Goal: Task Accomplishment & Management: Manage account settings

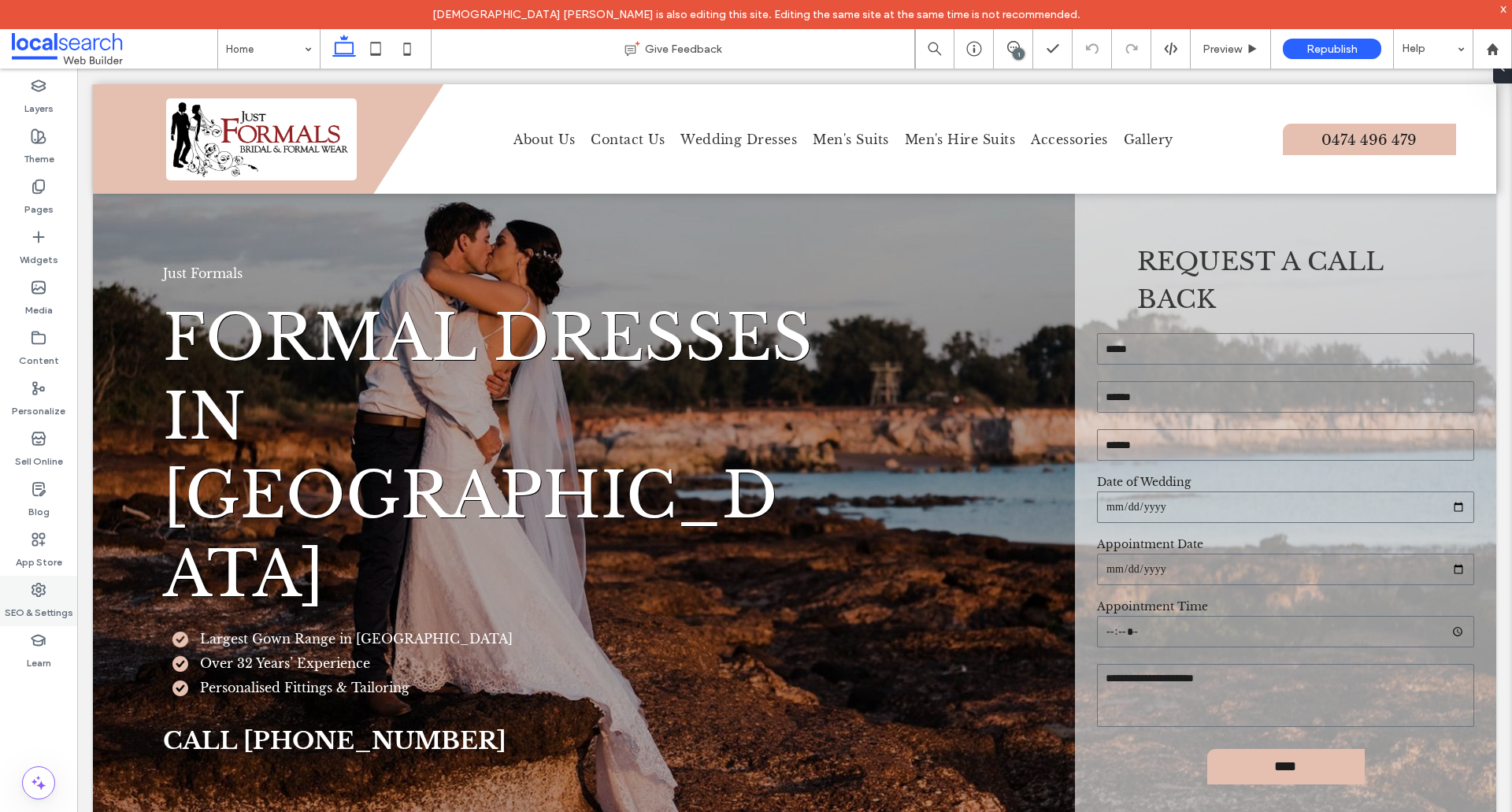
click at [31, 605] on label "SEO & Settings" at bounding box center [38, 609] width 68 height 22
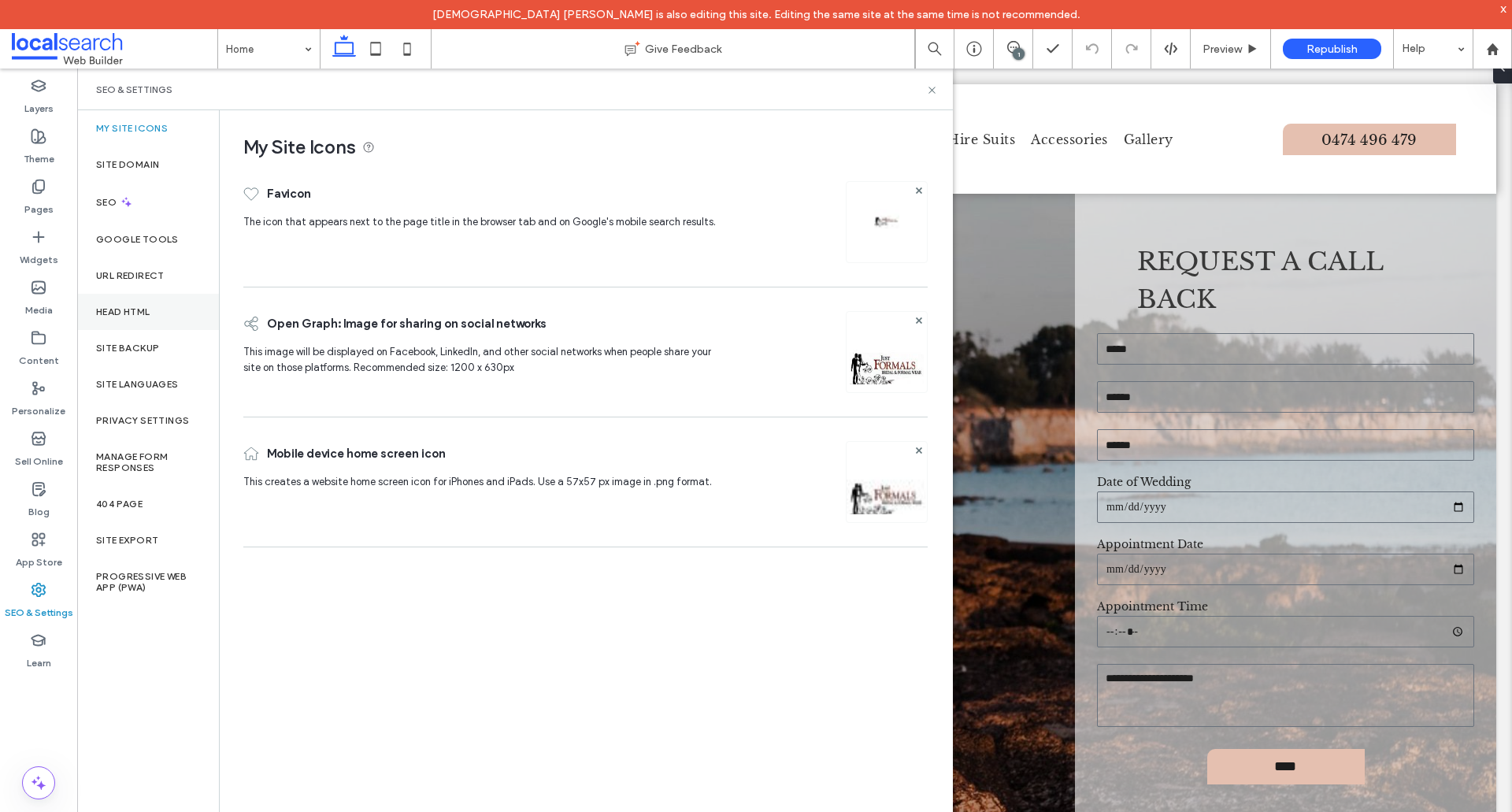
click at [168, 314] on div "Head HTML" at bounding box center [149, 312] width 142 height 36
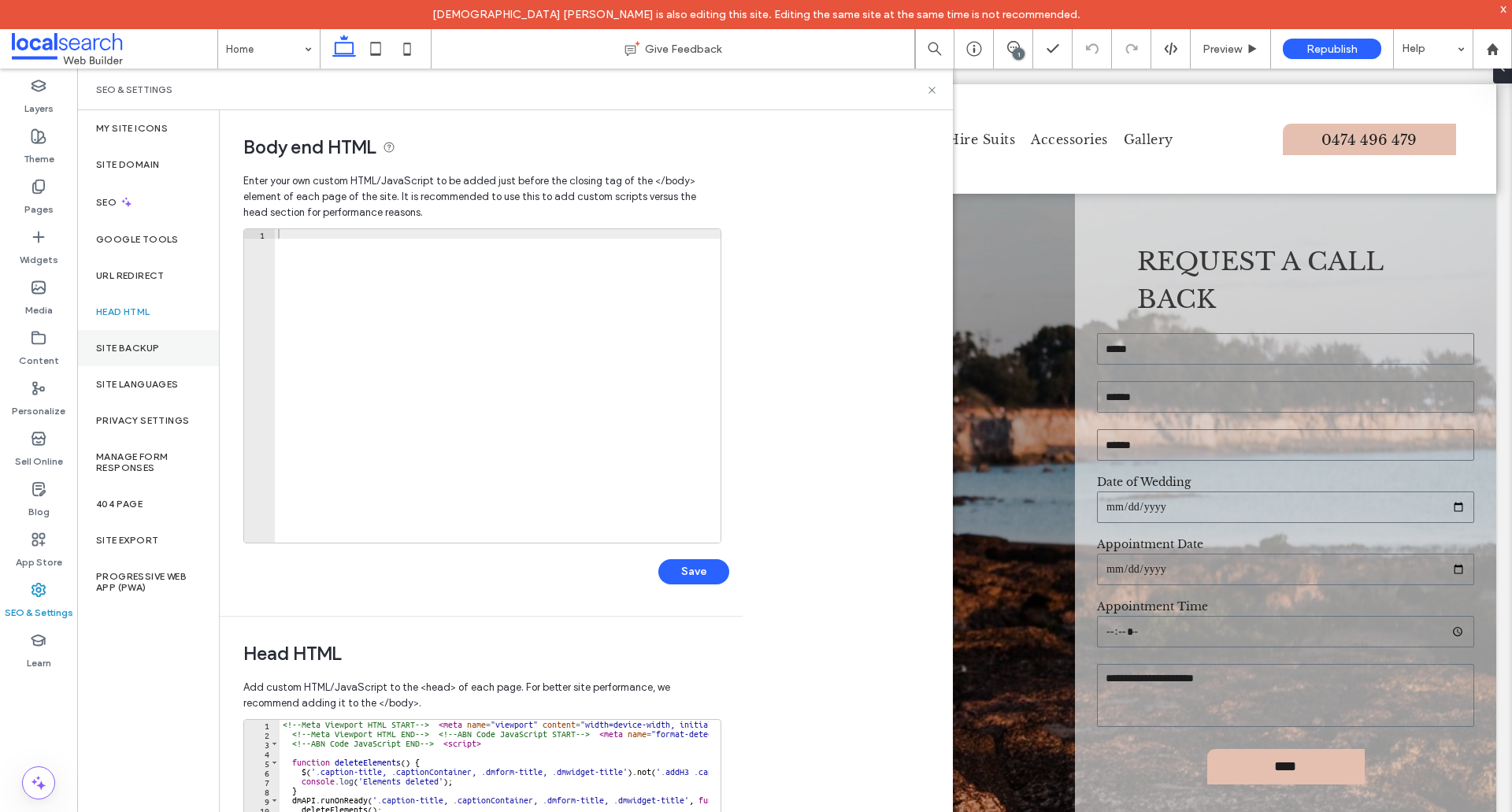
click at [141, 348] on label "Site Backup" at bounding box center [127, 348] width 63 height 11
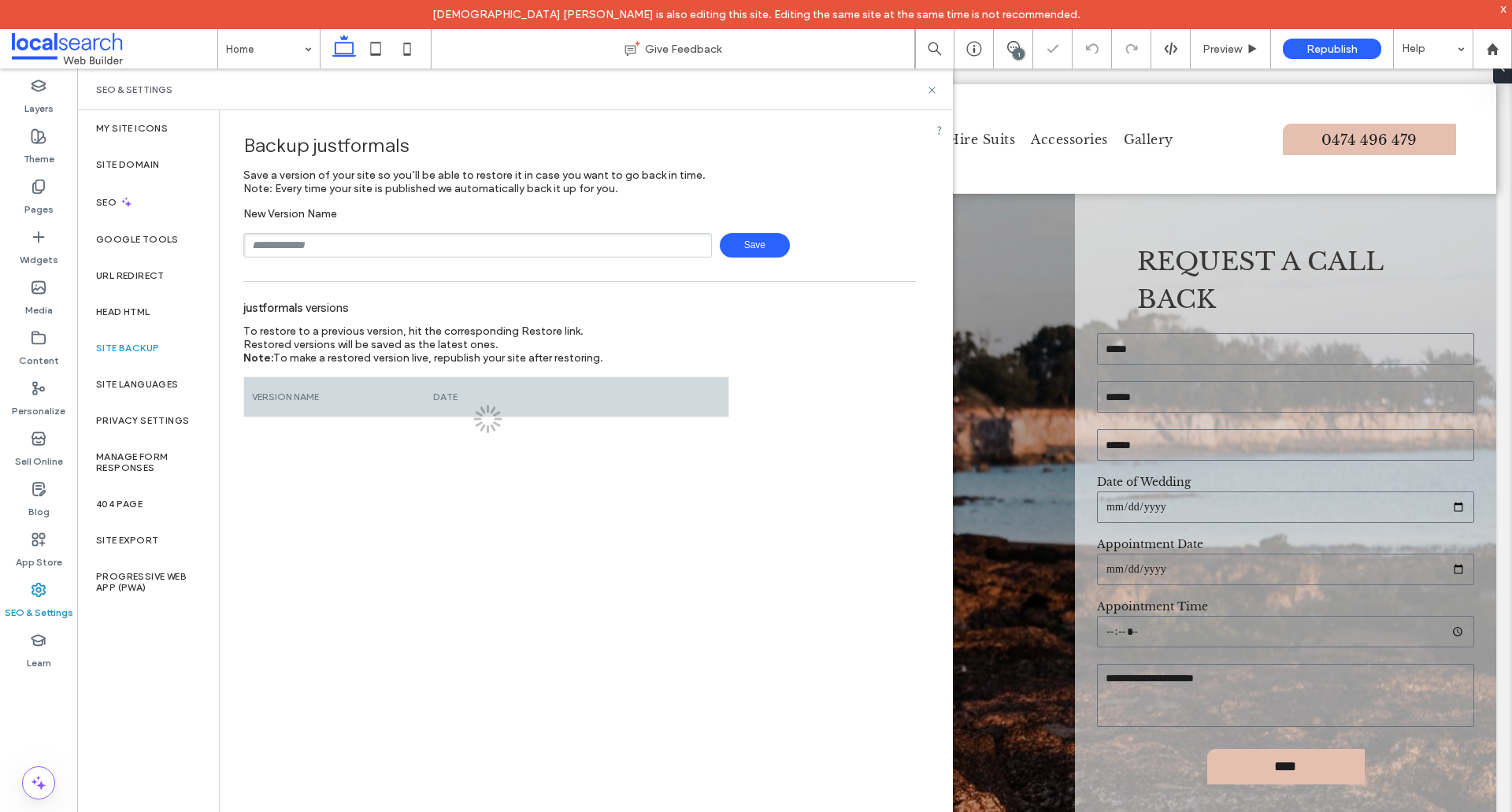
click at [359, 250] on input "text" at bounding box center [478, 245] width 468 height 25
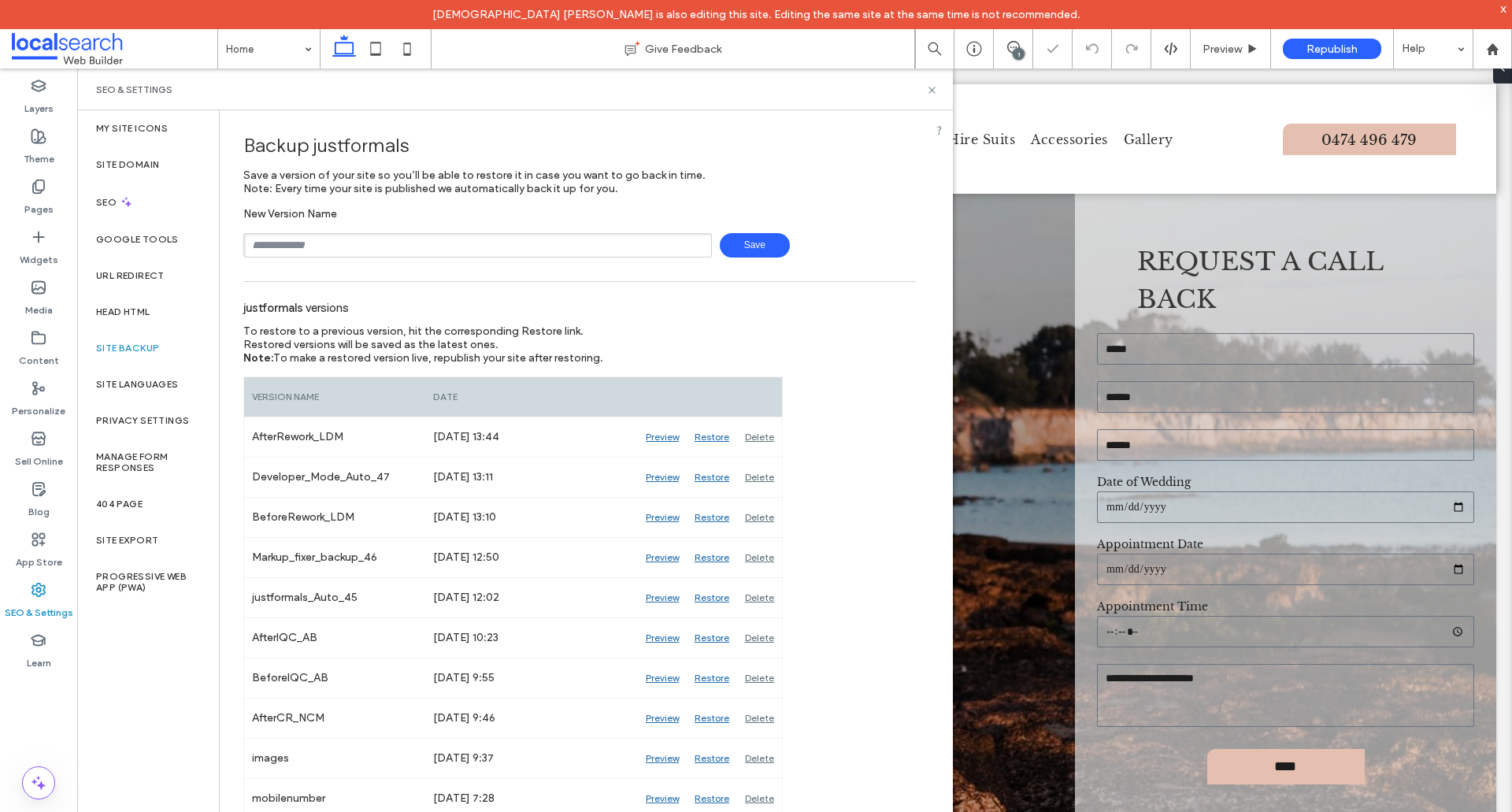
type input "**********"
click at [754, 244] on span "Save" at bounding box center [755, 245] width 70 height 25
click at [933, 95] on icon at bounding box center [931, 89] width 12 height 12
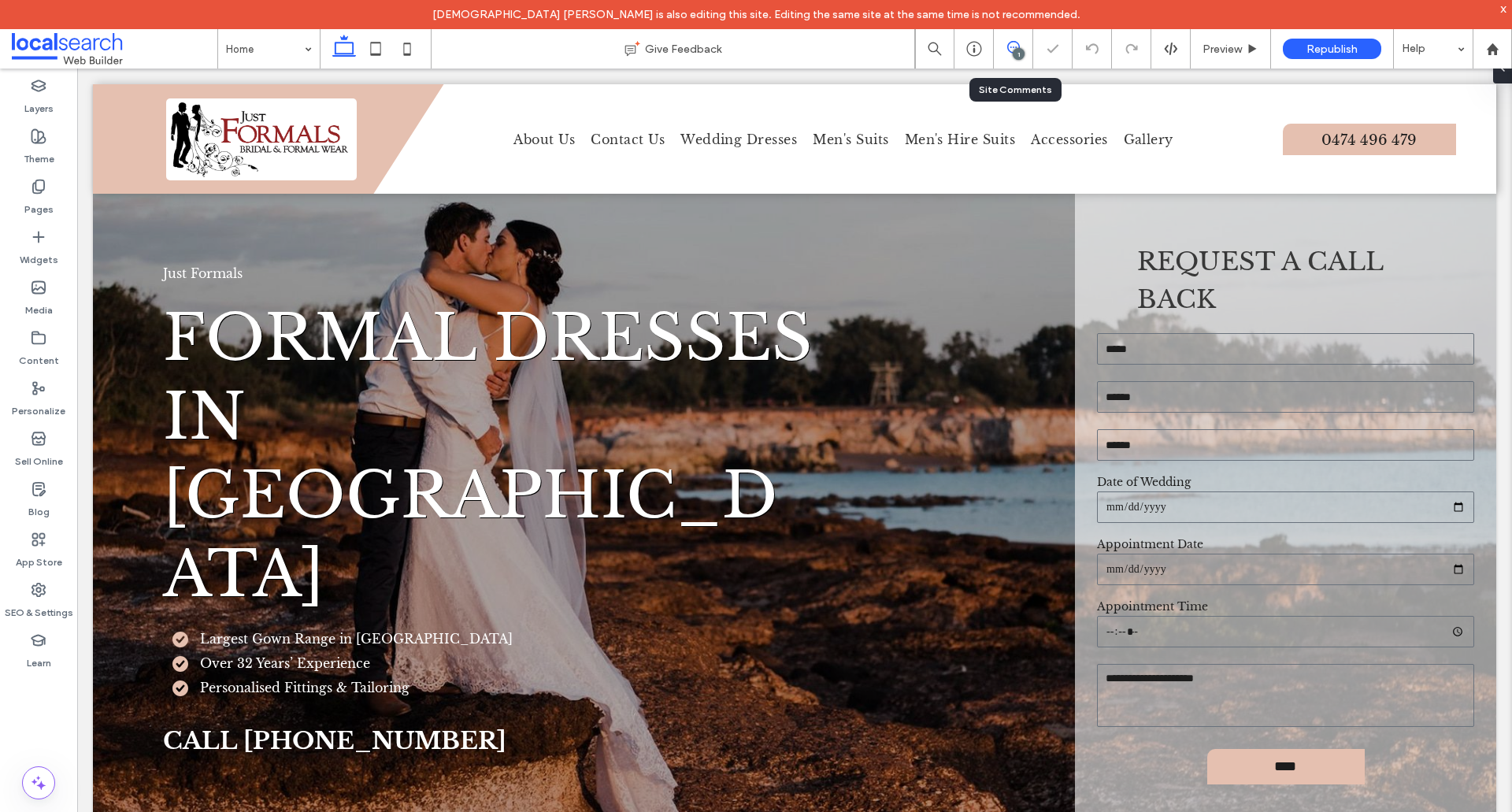
click at [1012, 42] on use at bounding box center [1013, 47] width 13 height 13
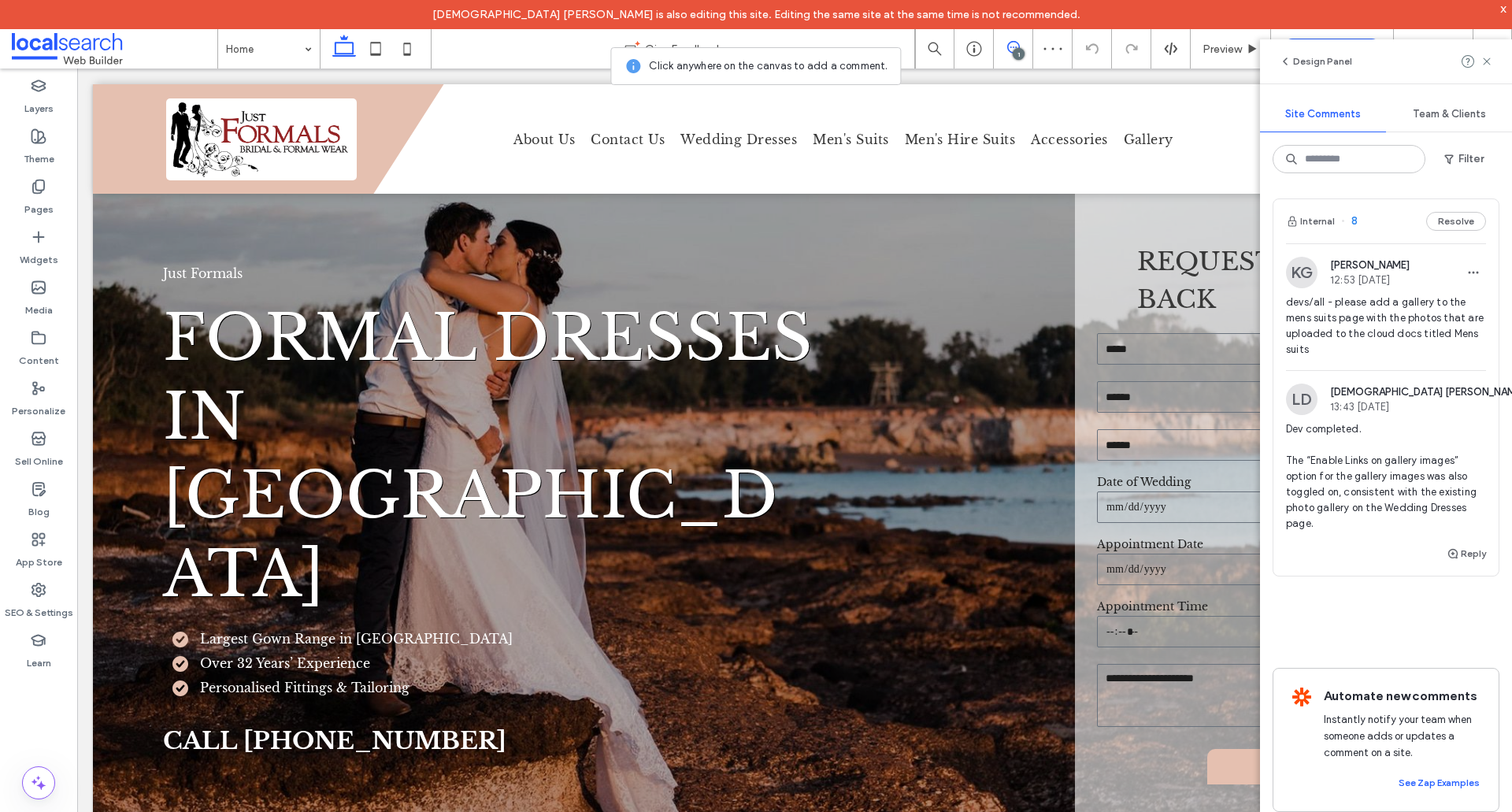
click at [1404, 339] on span "devs/all - please add a gallery to the mens suits page with the photos that are…" at bounding box center [1386, 325] width 201 height 63
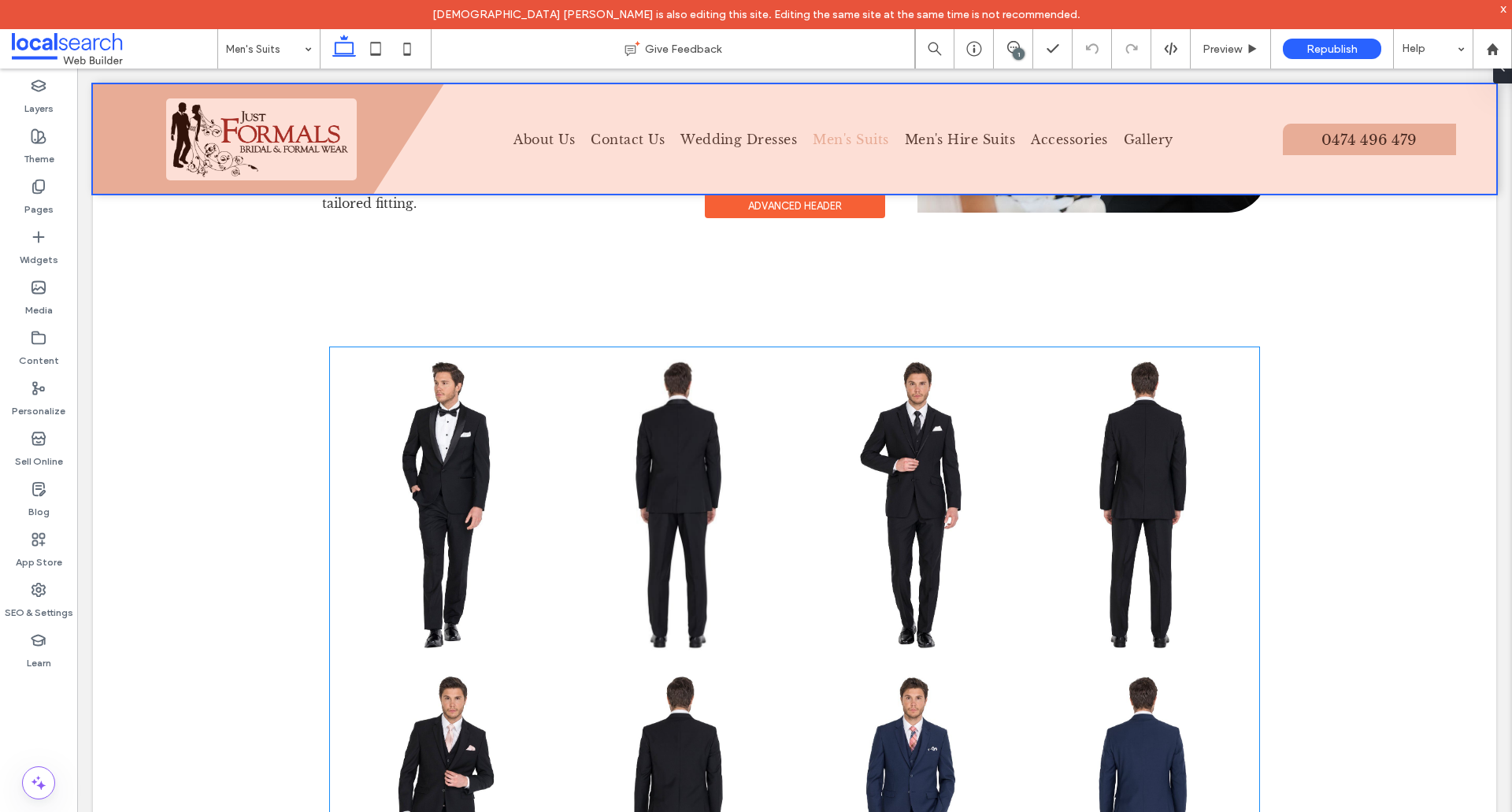
scroll to position [1521, 0]
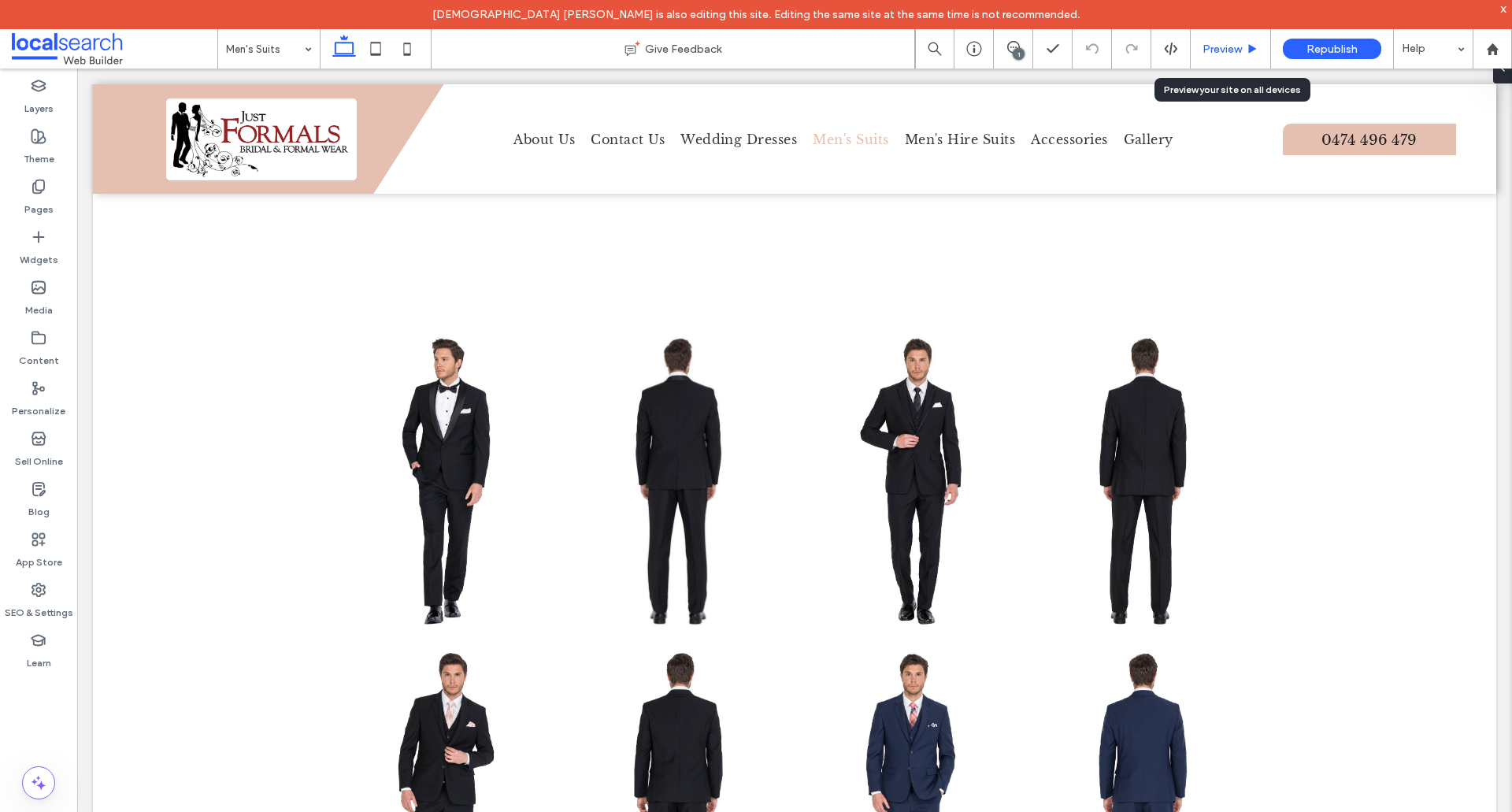
click at [1212, 54] on span "Preview" at bounding box center [1222, 49] width 39 height 14
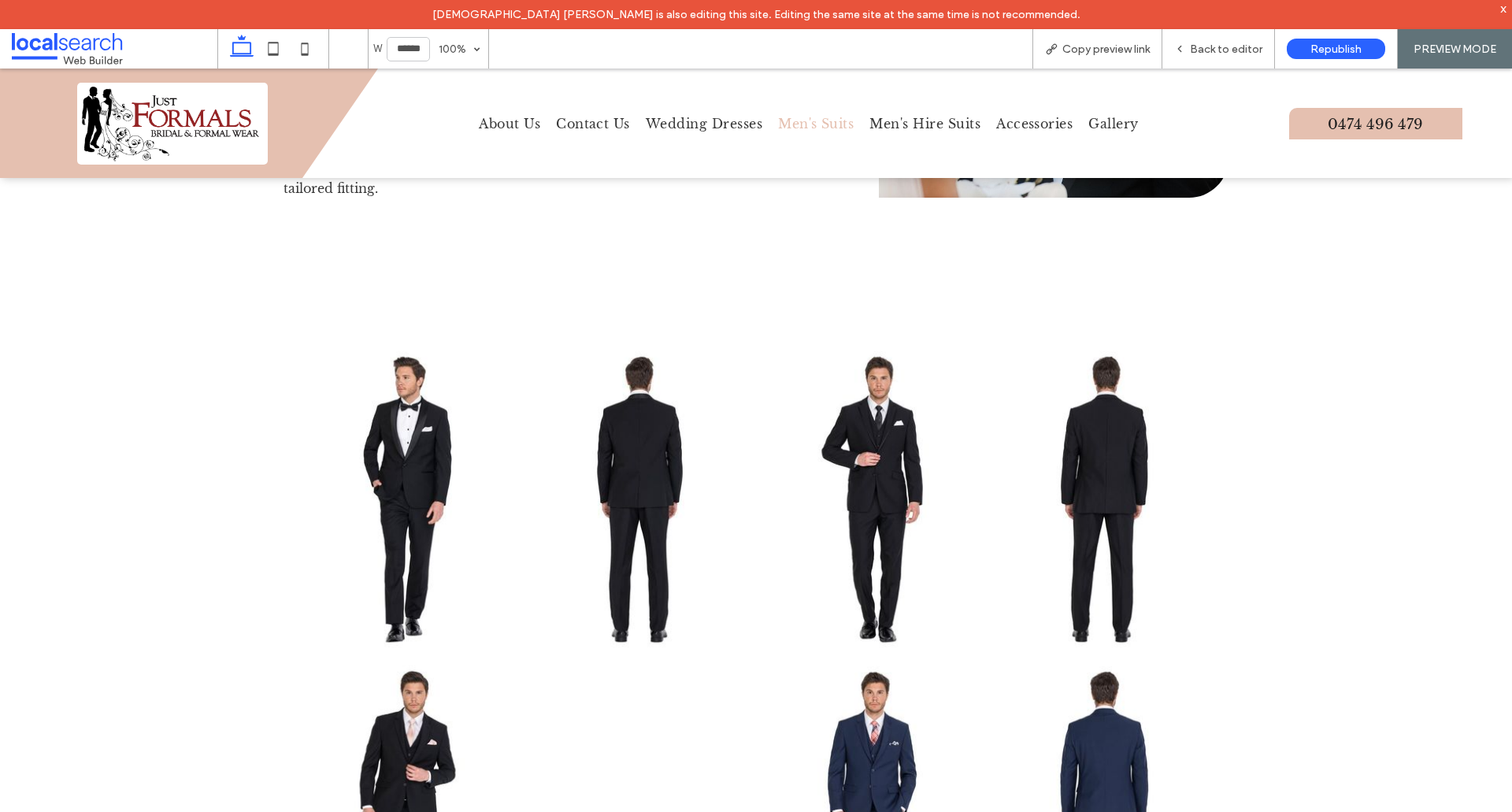
scroll to position [1525, 0]
click at [877, 417] on link at bounding box center [872, 499] width 232 height 315
click at [873, 461] on link at bounding box center [872, 499] width 232 height 315
click at [461, 409] on link at bounding box center [407, 499] width 232 height 315
drag, startPoint x: 795, startPoint y: 398, endPoint x: 1094, endPoint y: 149, distance: 389.1
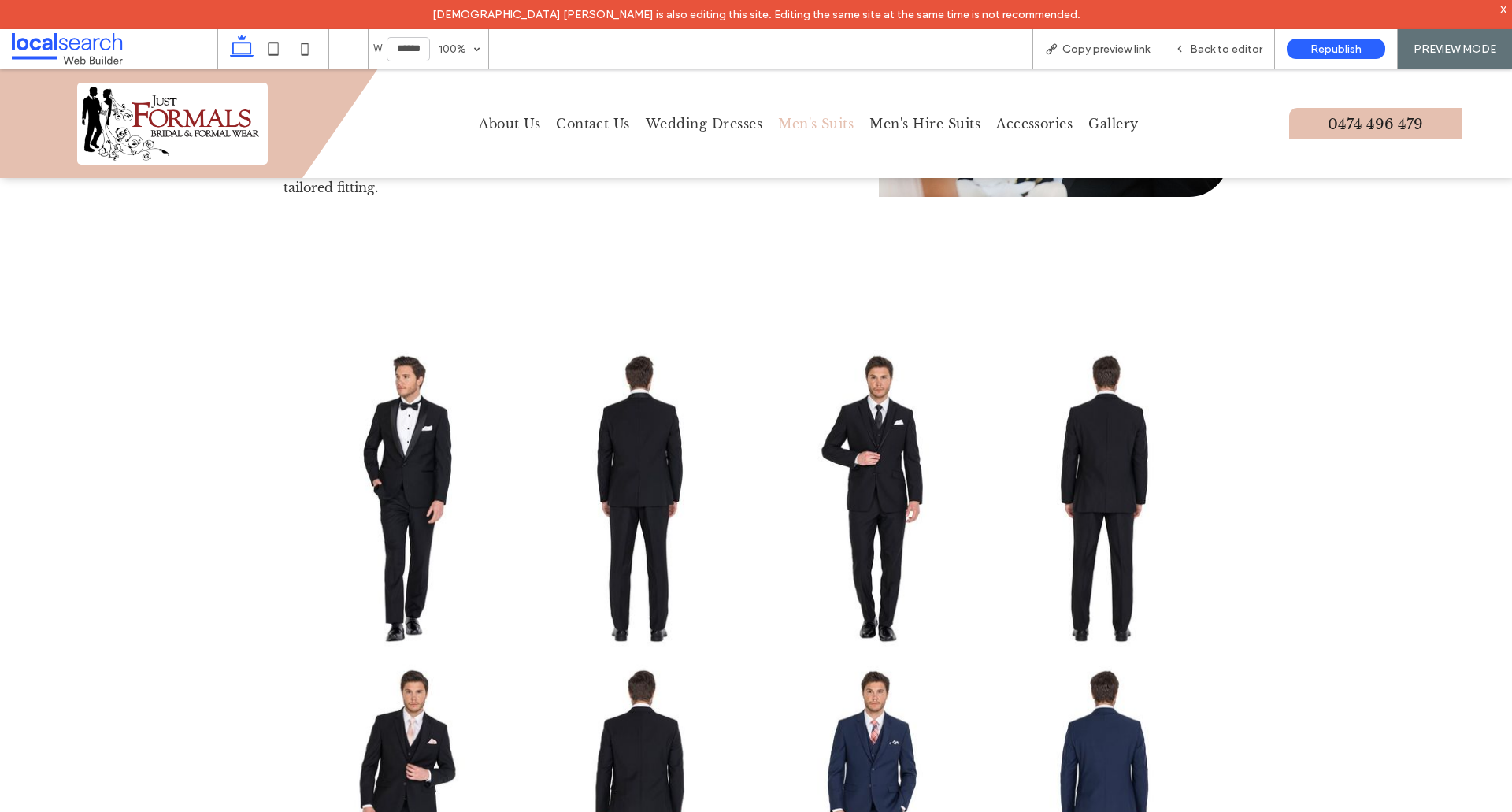
click at [797, 398] on link at bounding box center [872, 499] width 232 height 315
click at [1196, 47] on span "Back to editor" at bounding box center [1227, 49] width 73 height 14
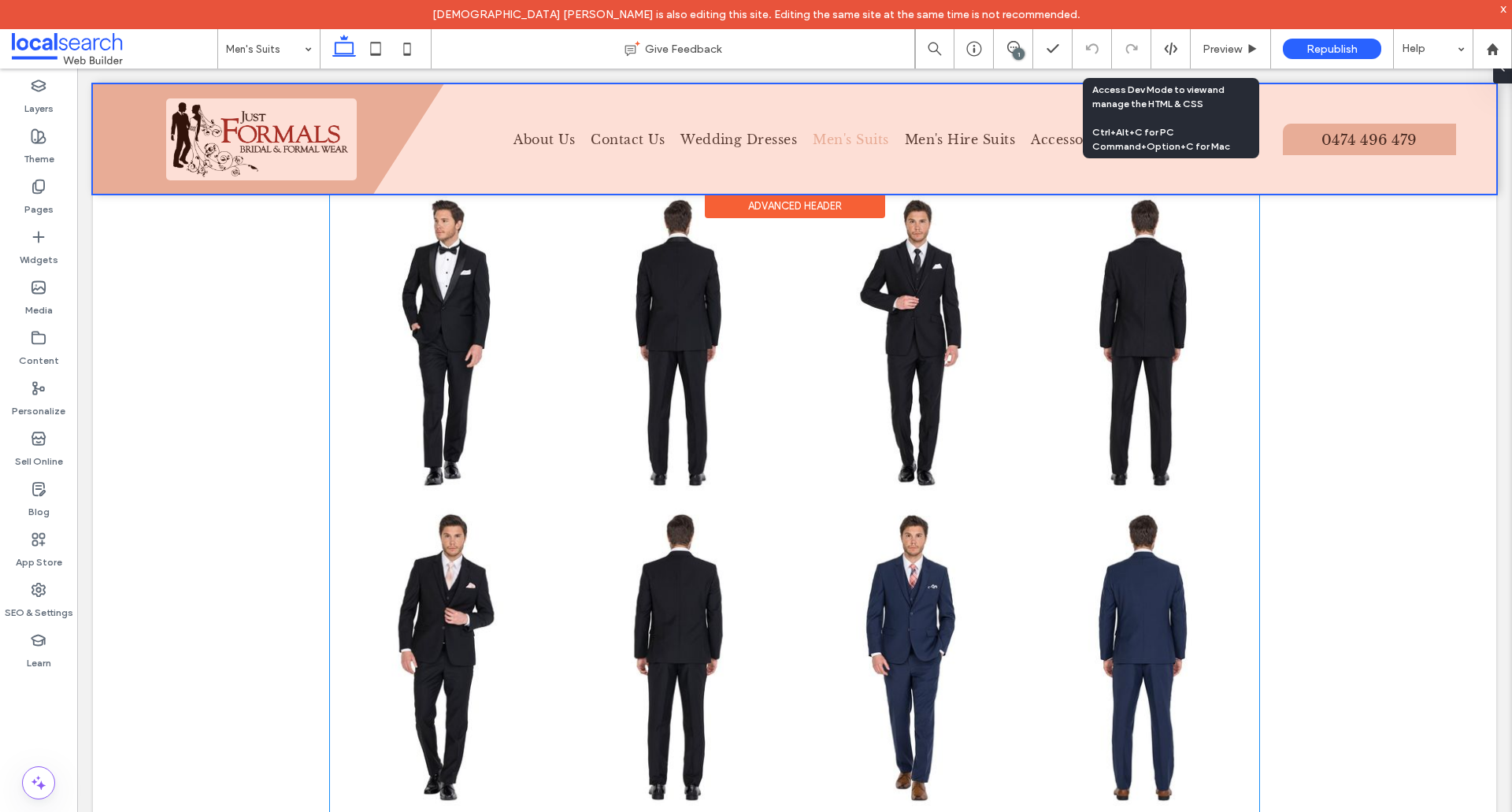
scroll to position [1757, 0]
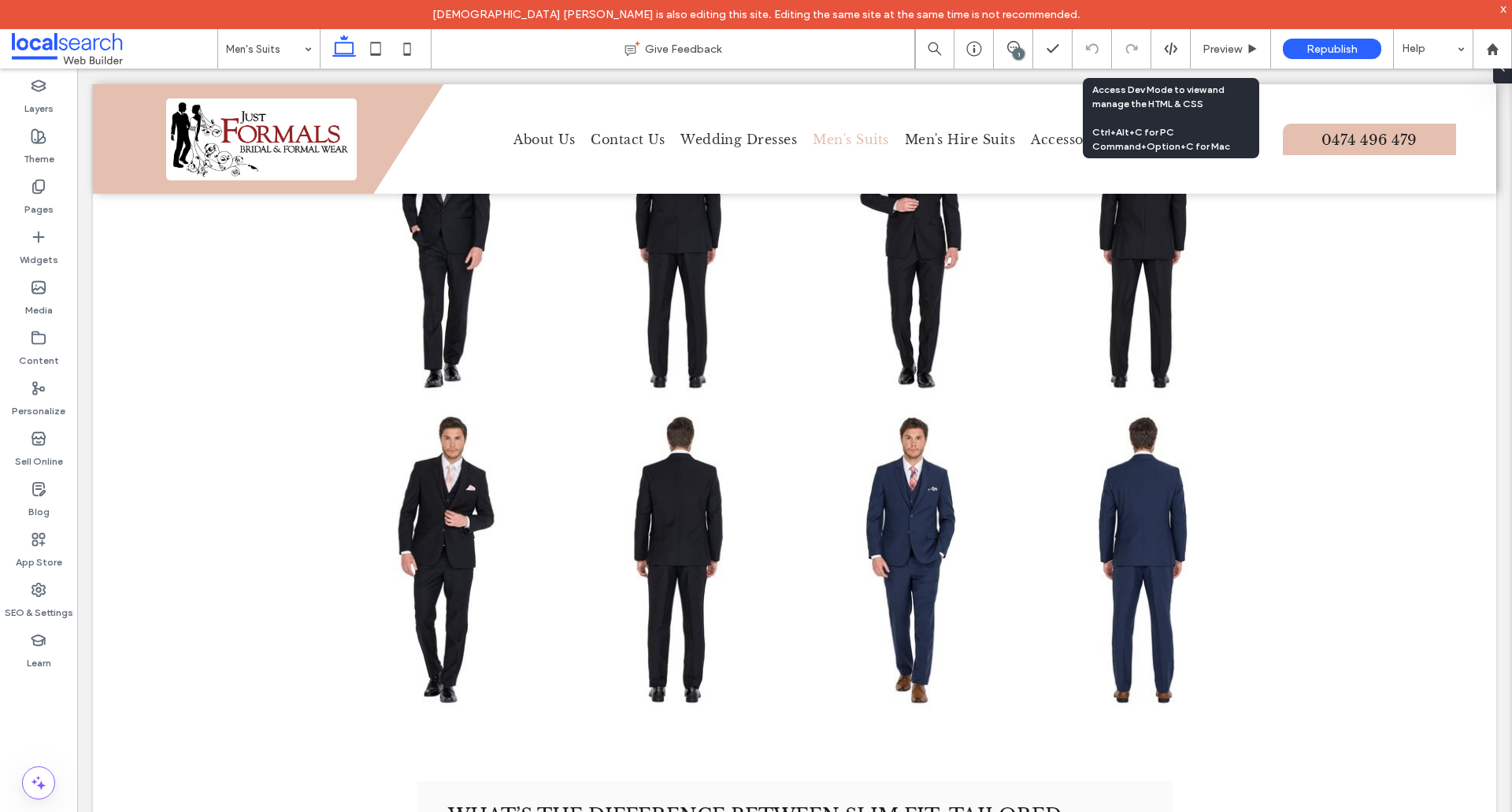
click at [1020, 53] on div "1" at bounding box center [1018, 54] width 12 height 12
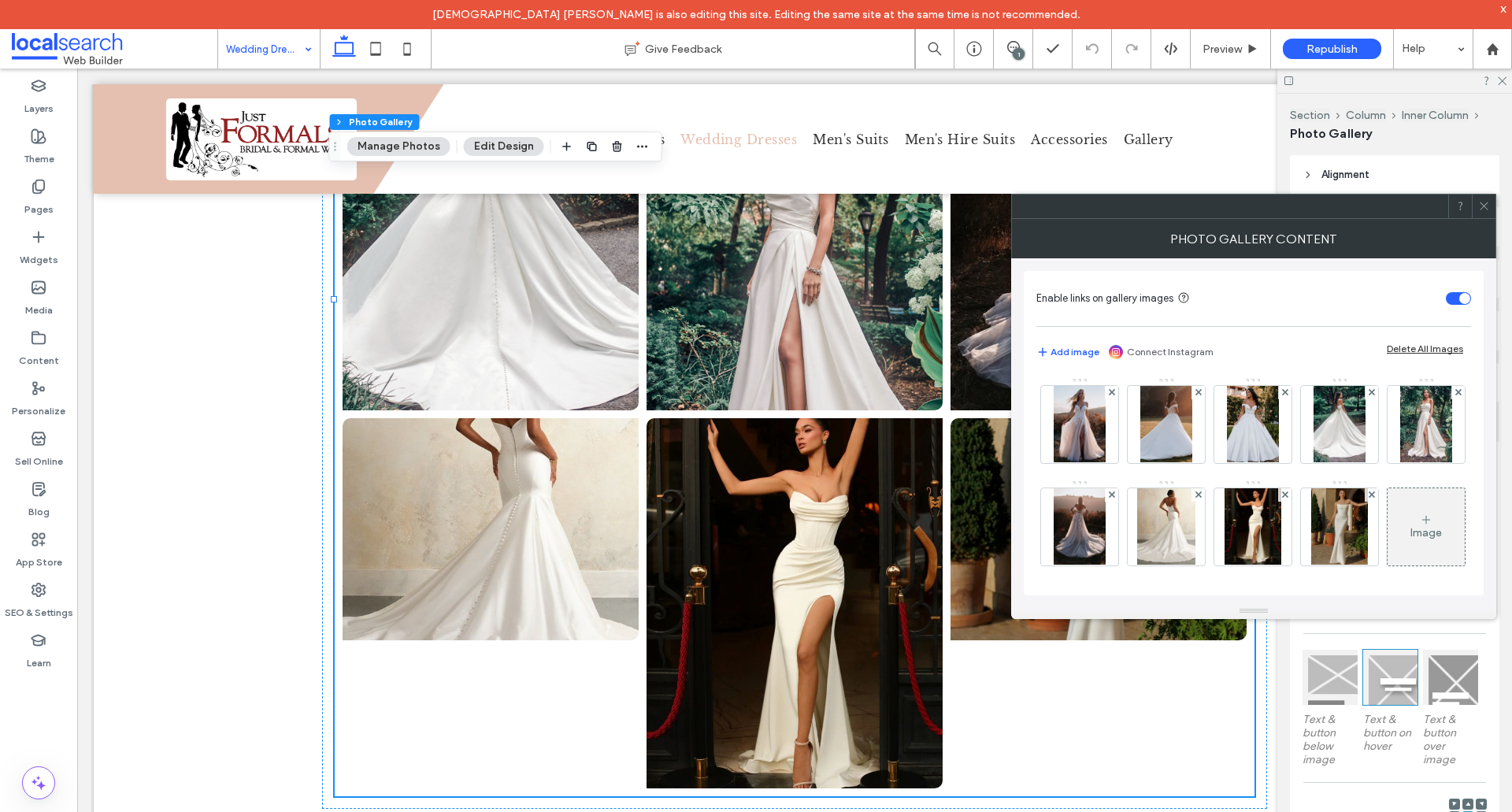
click at [1486, 211] on span at bounding box center [1484, 206] width 12 height 24
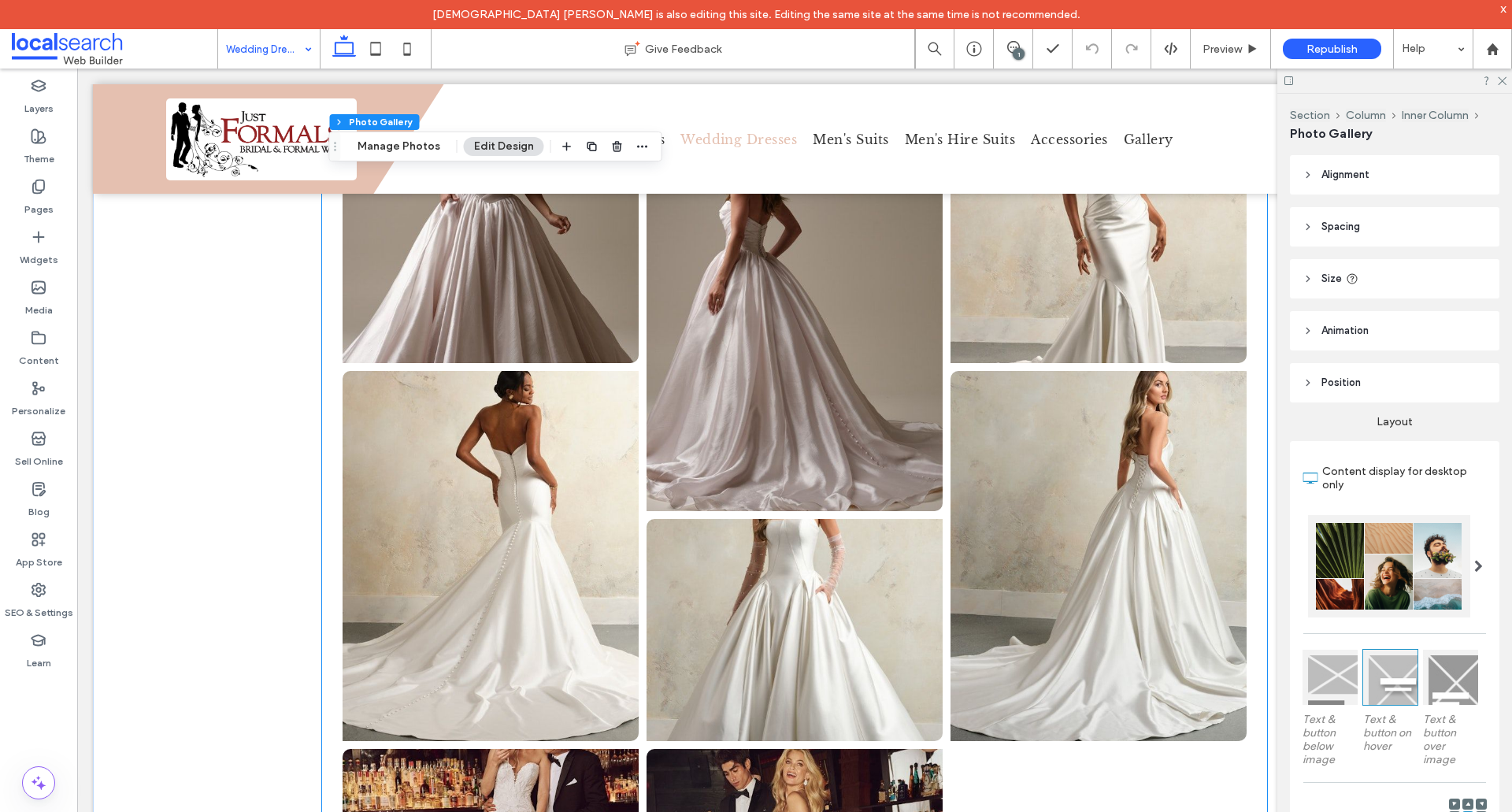
scroll to position [3544, 0]
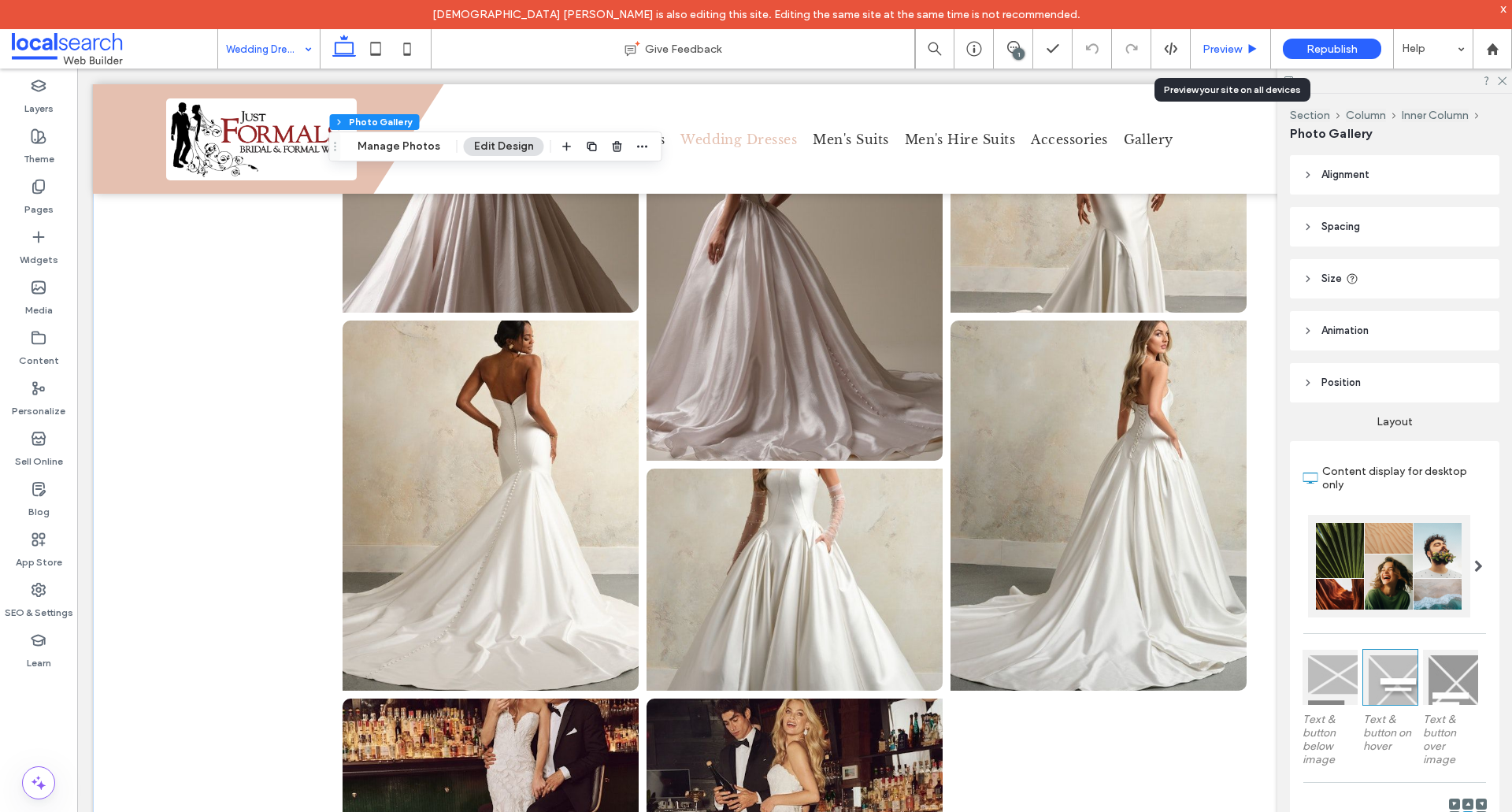
drag, startPoint x: 1199, startPoint y: 44, endPoint x: 926, endPoint y: 211, distance: 320.0
click at [1199, 44] on div "Preview" at bounding box center [1230, 49] width 79 height 14
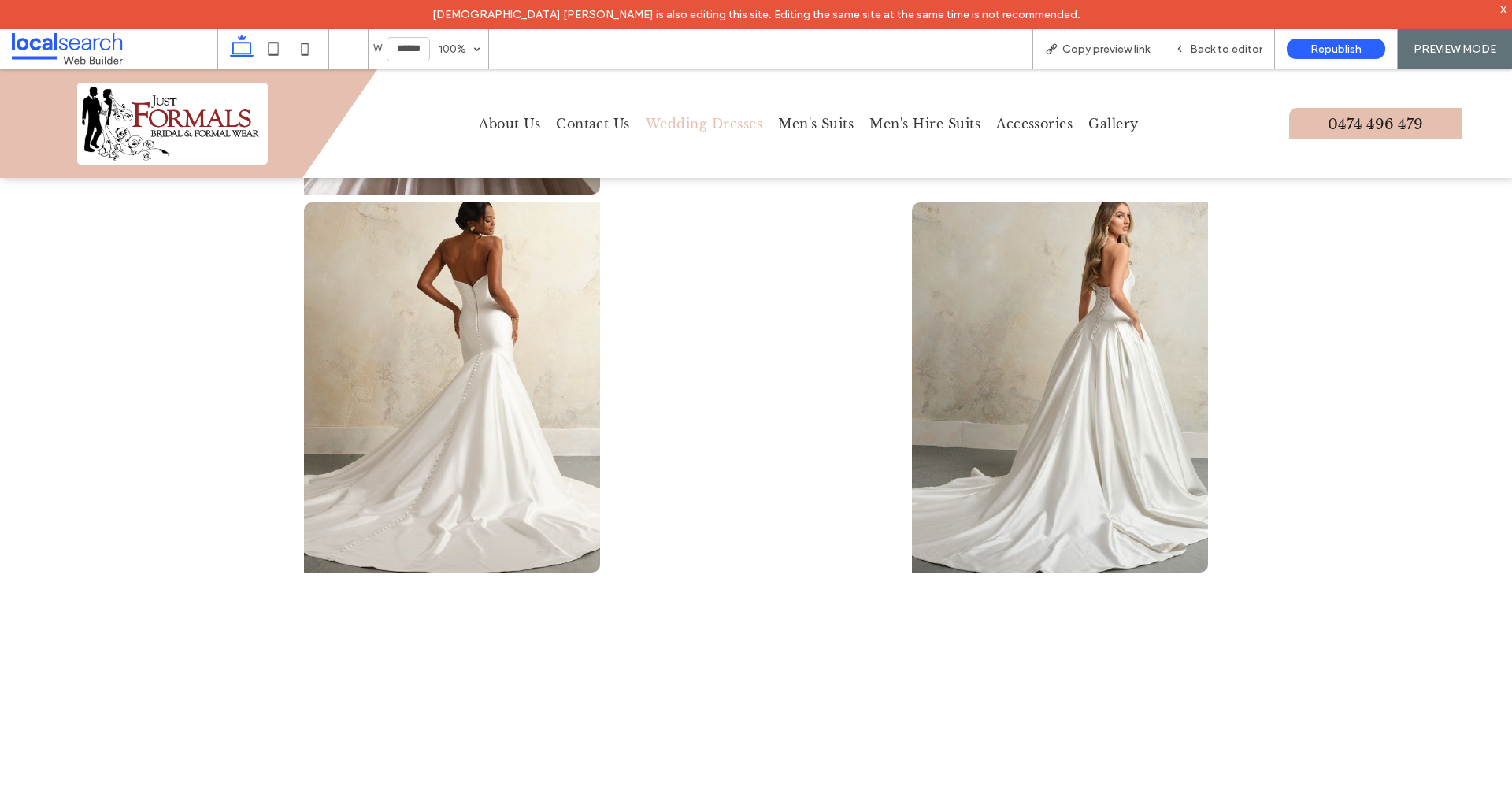
scroll to position [3558, 0]
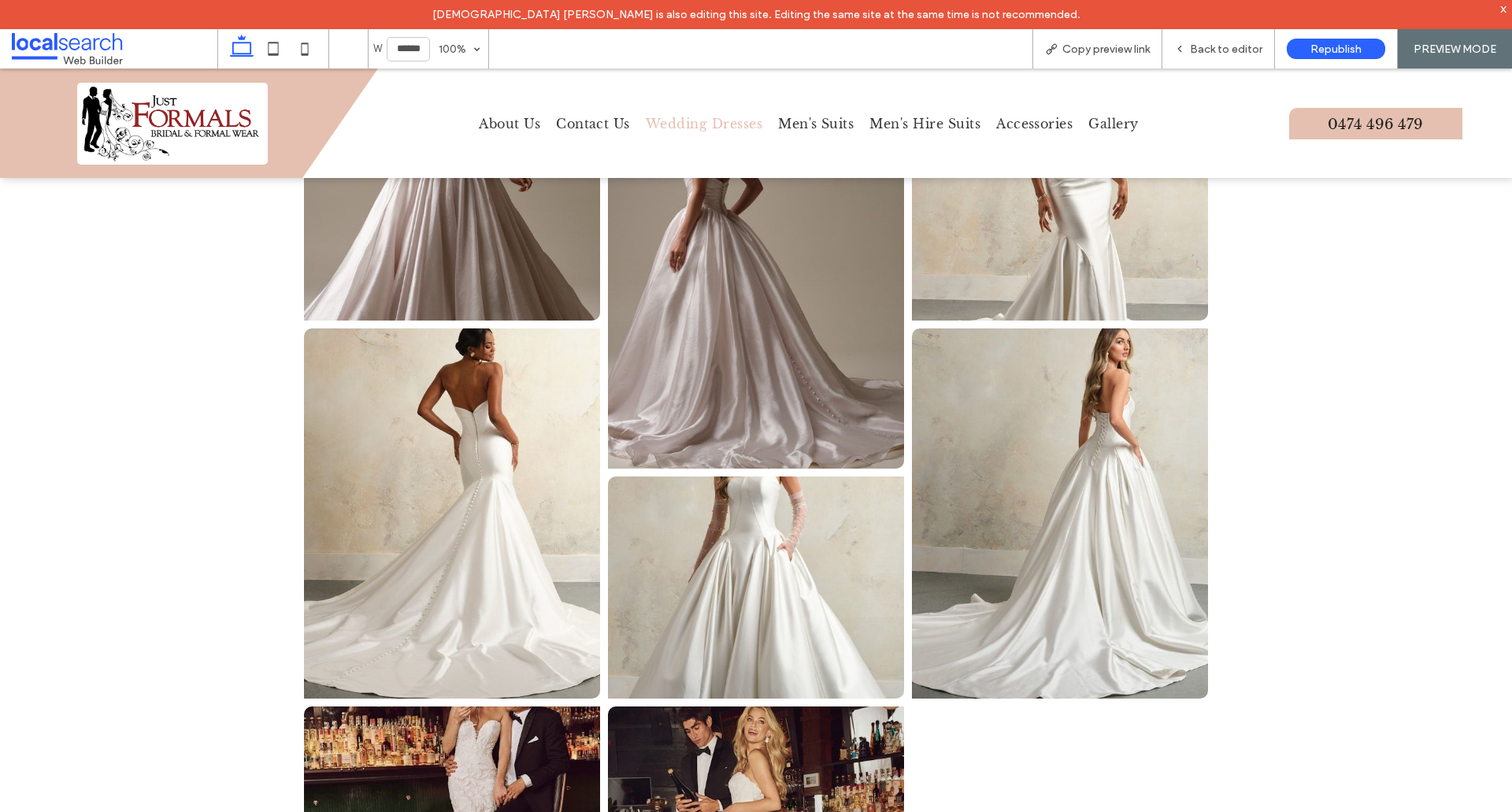
click at [1010, 534] on link at bounding box center [1060, 513] width 296 height 370
click at [778, 287] on link at bounding box center [756, 283] width 296 height 370
drag, startPoint x: 734, startPoint y: 473, endPoint x: 1071, endPoint y: 101, distance: 501.9
click at [740, 477] on link at bounding box center [756, 588] width 296 height 222
drag, startPoint x: 1186, startPoint y: 54, endPoint x: 1117, endPoint y: 57, distance: 69.1
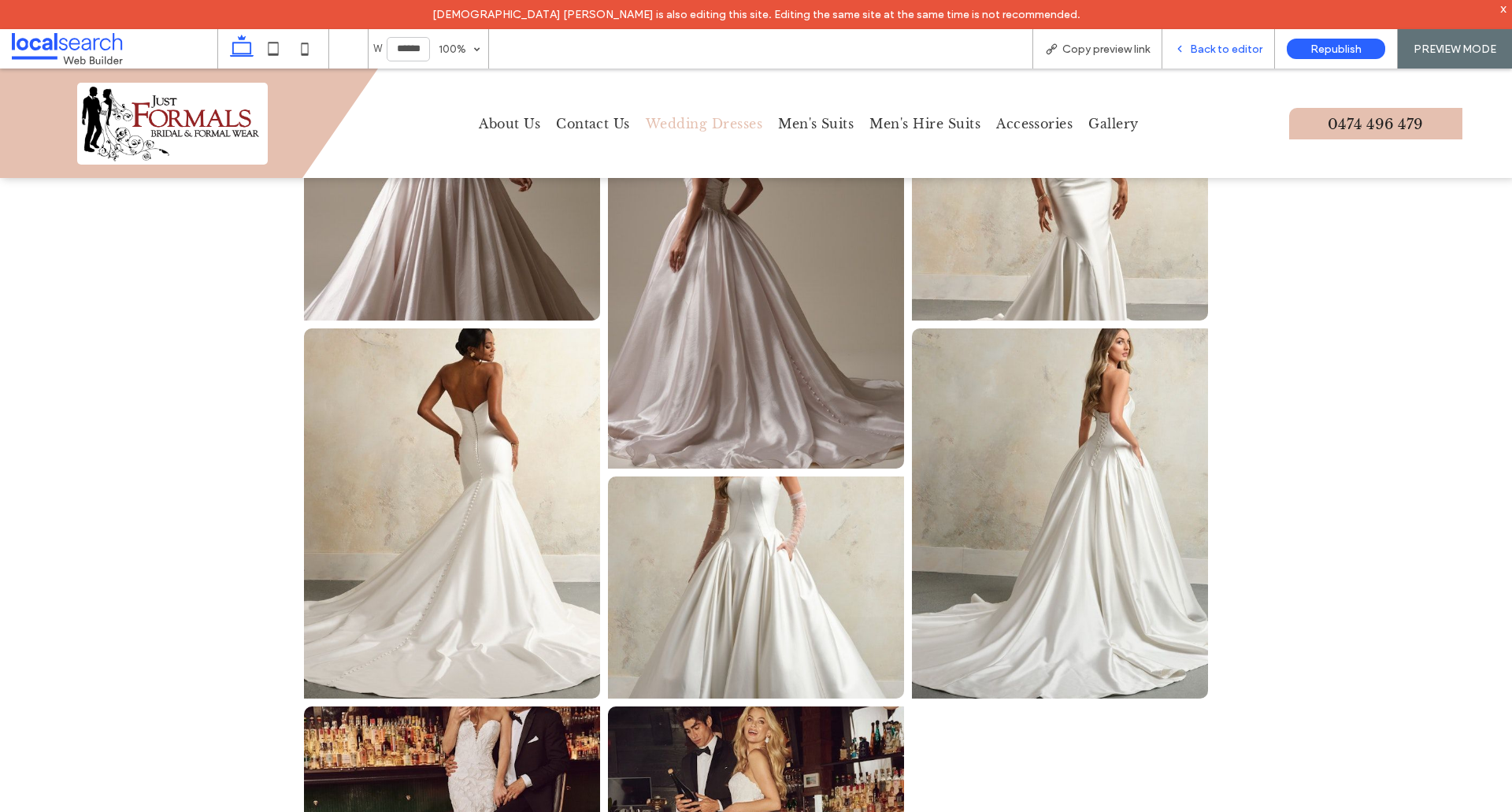
click at [1186, 54] on icon at bounding box center [1180, 49] width 11 height 11
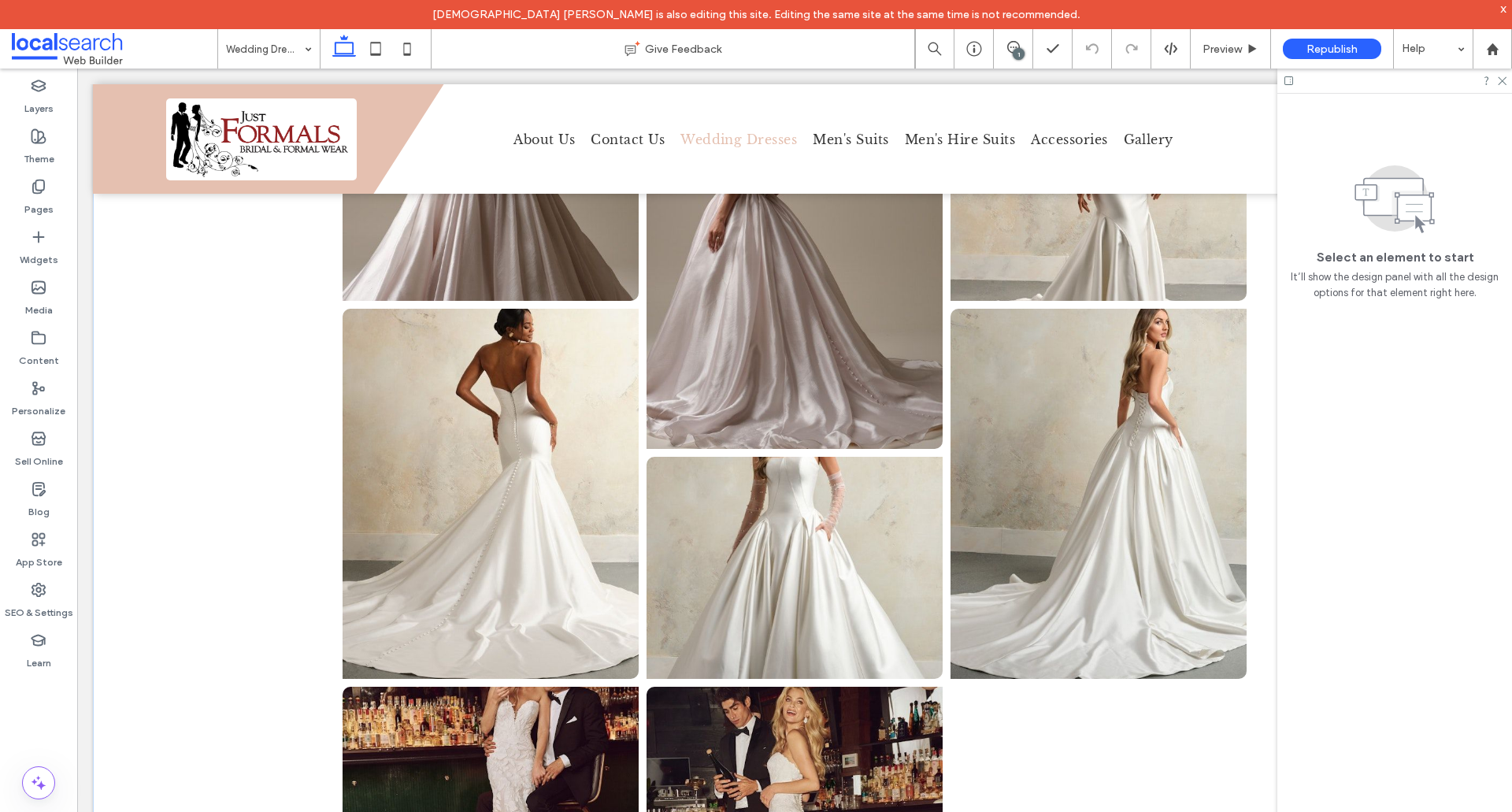
scroll to position [3544, 0]
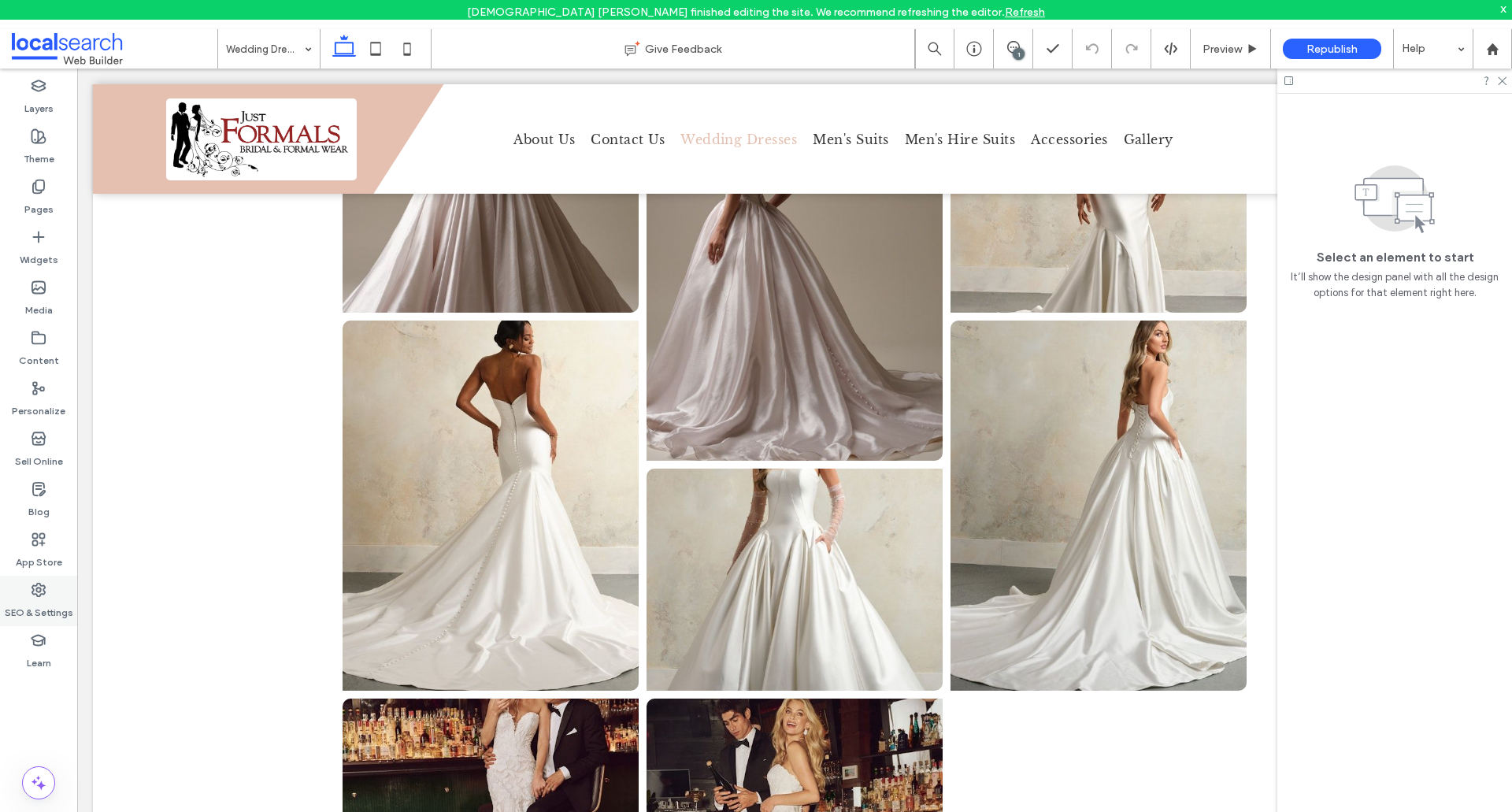
click at [32, 577] on div "SEO & Settings" at bounding box center [38, 601] width 77 height 50
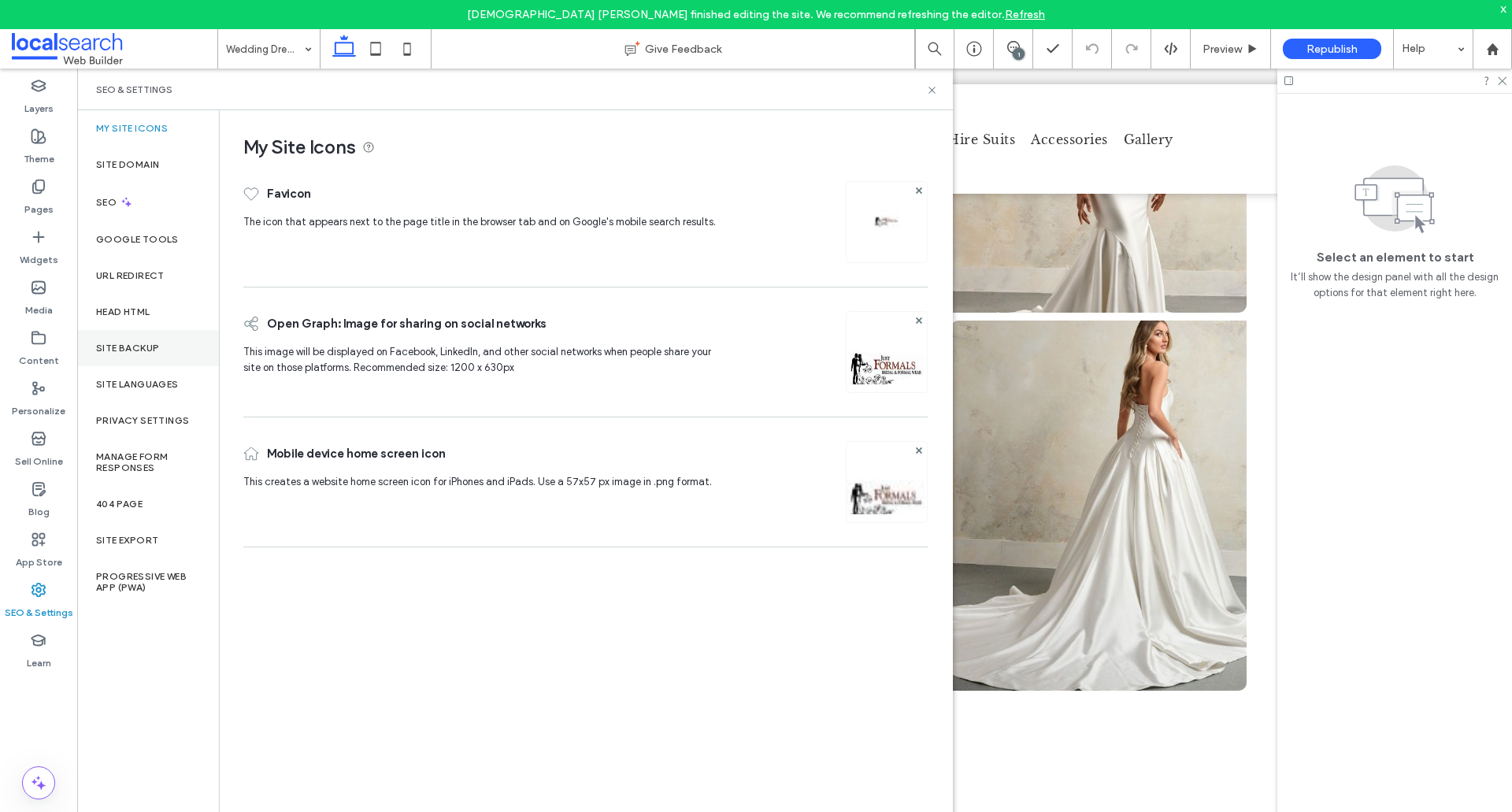
click at [131, 351] on label "Site Backup" at bounding box center [127, 348] width 63 height 11
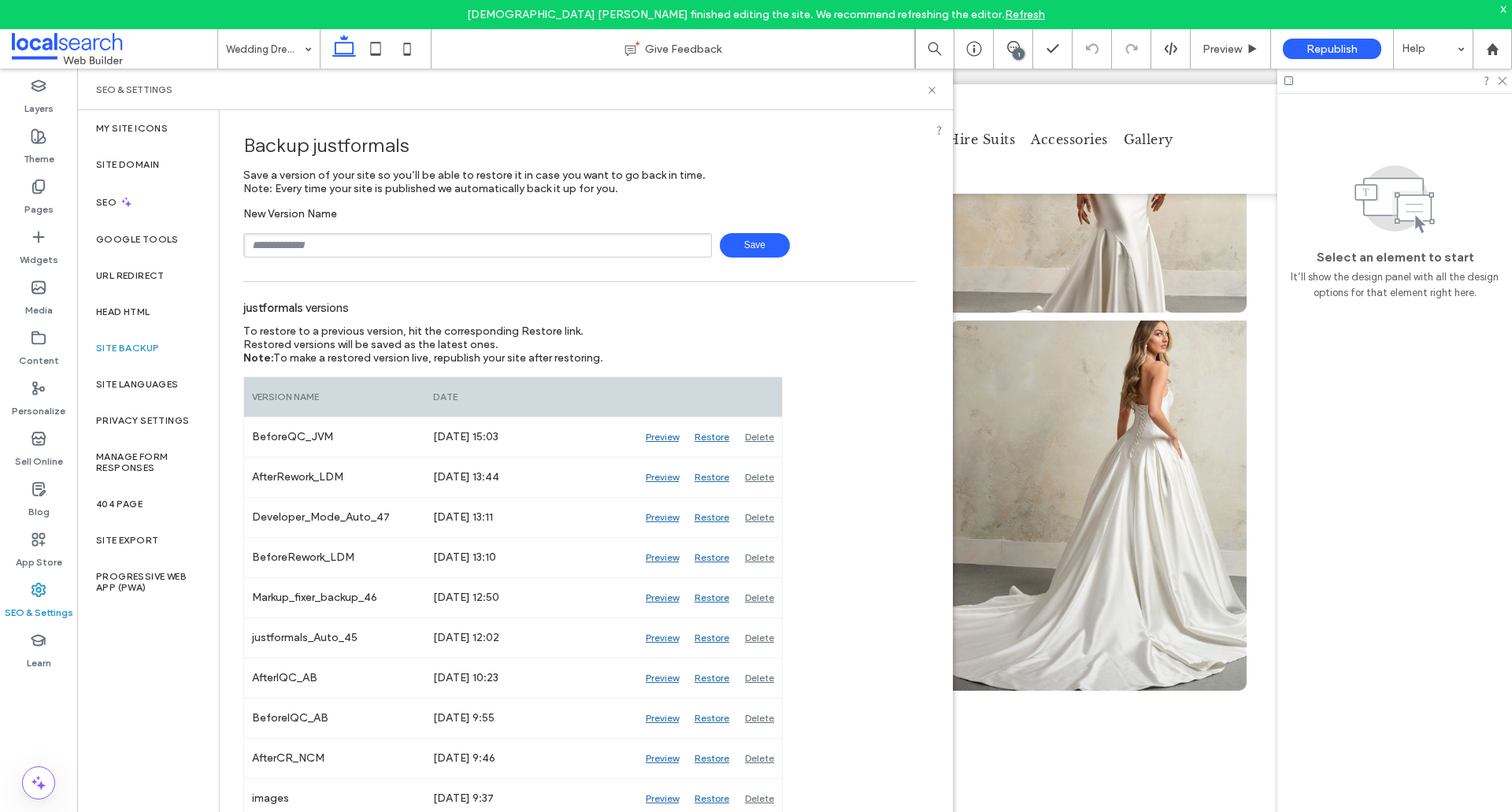
drag, startPoint x: 354, startPoint y: 242, endPoint x: 348, endPoint y: 256, distance: 15.2
click at [354, 242] on input "text" at bounding box center [478, 245] width 468 height 25
type input "**********"
click at [754, 242] on span "Save" at bounding box center [755, 245] width 70 height 25
